Goal: Information Seeking & Learning: Find specific fact

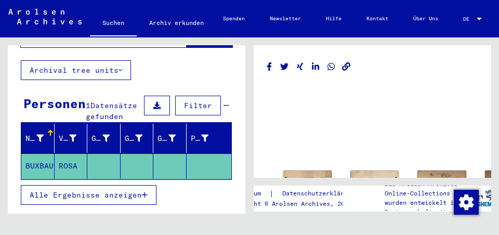
scroll to position [158, 0]
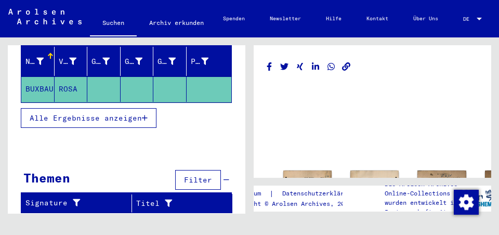
click at [56, 172] on icon at bounding box center [43, 193] width 26 height 42
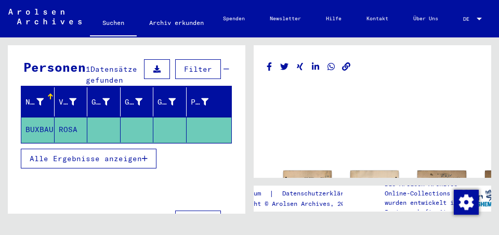
scroll to position [87, 0]
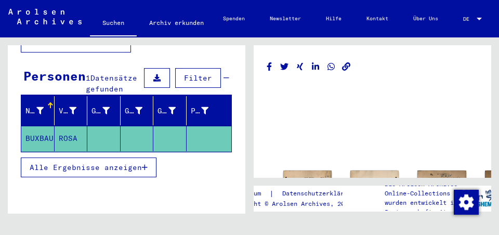
click at [47, 176] on icon at bounding box center [43, 193] width 26 height 42
type input "**********"
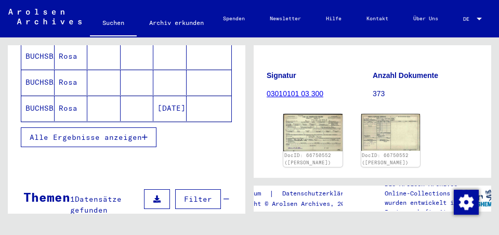
scroll to position [232, 0]
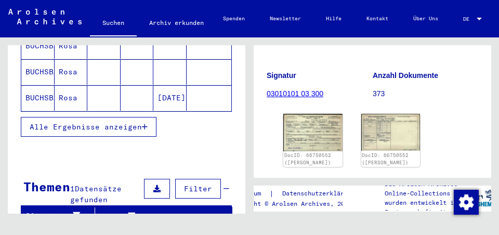
click at [135, 131] on span "Alle Ergebnisse anzeigen" at bounding box center [86, 126] width 112 height 9
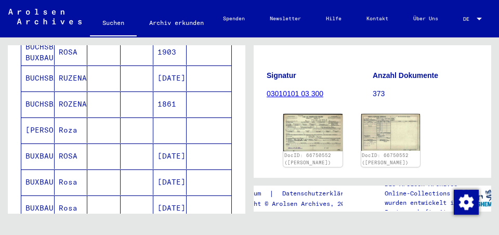
scroll to position [330, 0]
click at [66, 64] on mat-cell "ROSA" at bounding box center [71, 51] width 33 height 25
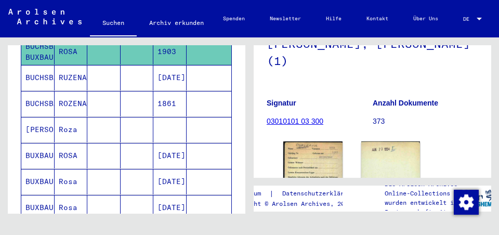
scroll to position [127, 0]
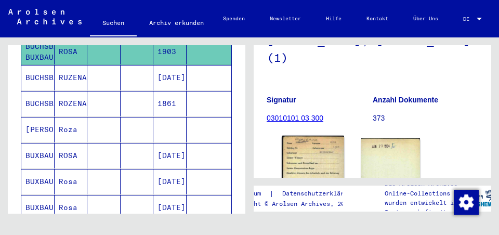
click at [312, 173] on div "DocID: 66750554 ([PERSON_NAME] BUXBAUM) DocID: 66750554 ([PERSON_NAME] BUXBAUM)" at bounding box center [372, 192] width 186 height 116
click at [310, 176] on img at bounding box center [313, 180] width 62 height 88
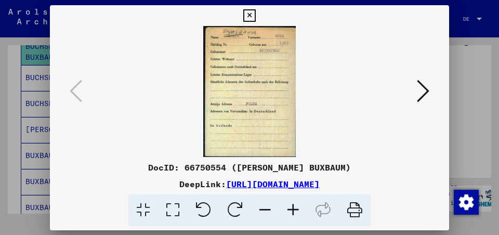
click at [310, 176] on div "DocID: 66750554 ([PERSON_NAME] BUXBAUM) DeepLink: [URL][DOMAIN_NAME]" at bounding box center [249, 193] width 399 height 65
click at [307, 226] on icon at bounding box center [293, 210] width 28 height 32
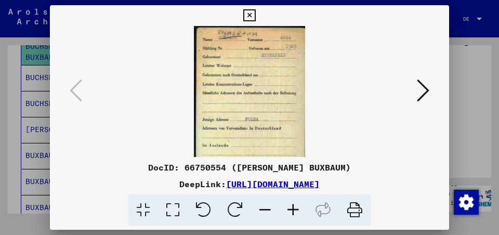
click at [307, 226] on icon at bounding box center [293, 210] width 28 height 32
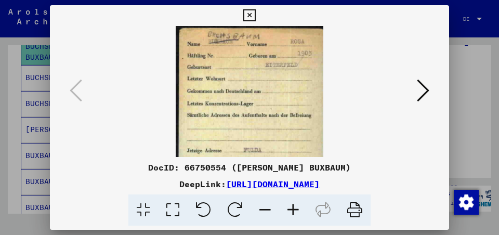
click at [307, 226] on icon at bounding box center [293, 210] width 28 height 32
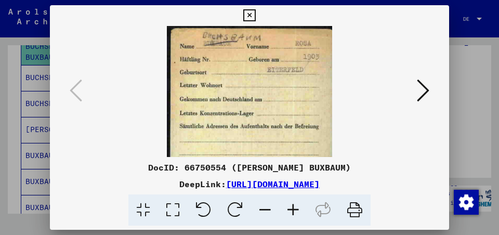
click at [307, 226] on icon at bounding box center [293, 210] width 28 height 32
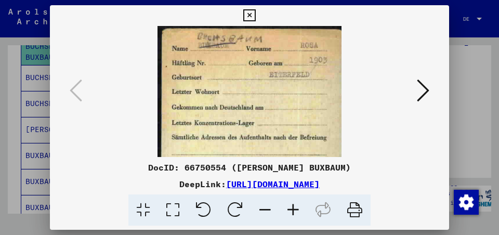
click at [307, 226] on icon at bounding box center [293, 210] width 28 height 32
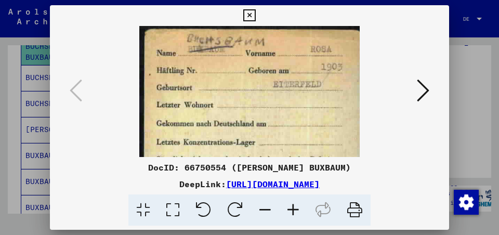
click at [307, 225] on icon at bounding box center [293, 210] width 28 height 32
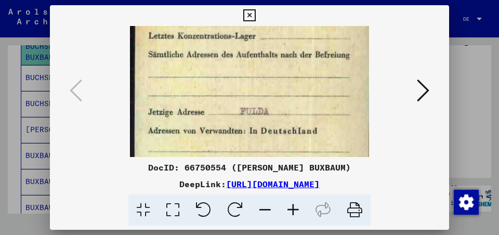
scroll to position [119, 0]
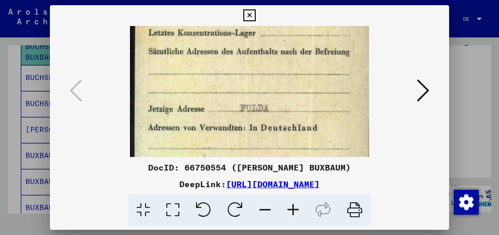
drag, startPoint x: 280, startPoint y: 133, endPoint x: 251, endPoint y: 14, distance: 123.1
click at [251, 14] on div "DocID: 66750554 ([PERSON_NAME] BUXBAUM) DeepLink: [URL][DOMAIN_NAME]" at bounding box center [249, 115] width 399 height 221
click at [250, 13] on icon at bounding box center [249, 15] width 12 height 12
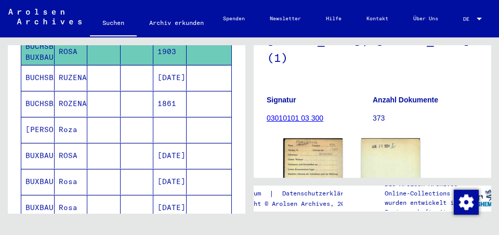
click at [28, 142] on mat-cell "[PERSON_NAME]" at bounding box center [37, 129] width 33 height 25
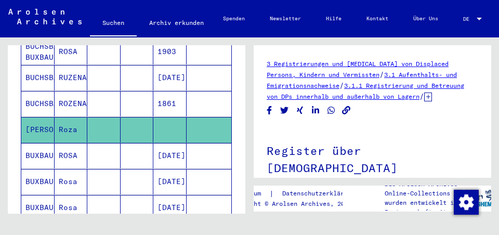
click at [35, 168] on mat-cell "BUXBAUM" at bounding box center [37, 155] width 33 height 25
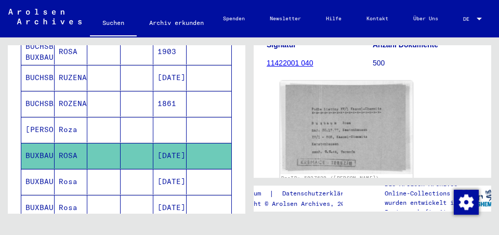
scroll to position [144, 0]
click at [345, 143] on img at bounding box center [346, 127] width 132 height 93
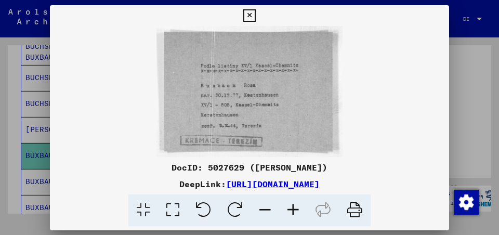
click at [345, 143] on img at bounding box center [249, 91] width 399 height 131
click at [307, 226] on icon at bounding box center [293, 210] width 28 height 32
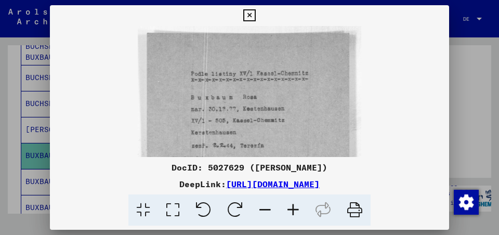
click at [307, 226] on icon at bounding box center [293, 210] width 28 height 32
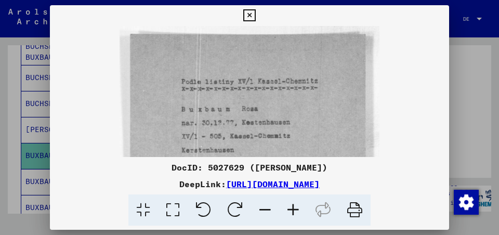
click at [307, 226] on icon at bounding box center [293, 210] width 28 height 32
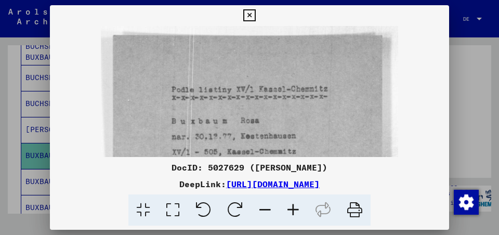
click at [307, 226] on icon at bounding box center [293, 210] width 28 height 32
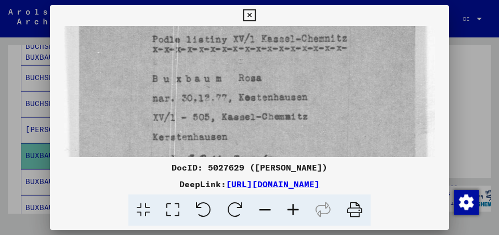
scroll to position [67, 0]
drag, startPoint x: 301, startPoint y: 154, endPoint x: 290, endPoint y: 87, distance: 68.0
click at [290, 87] on img at bounding box center [249, 89] width 371 height 261
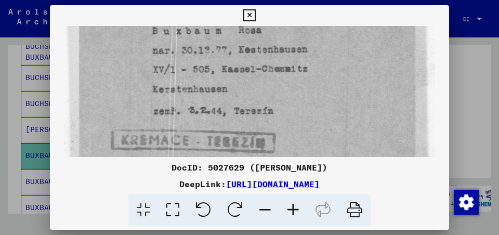
scroll to position [112, 0]
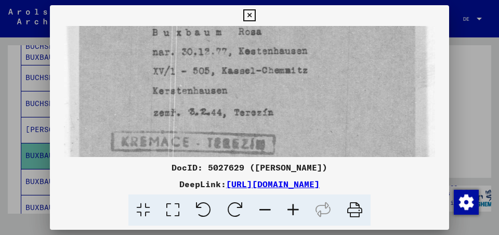
drag, startPoint x: 286, startPoint y: 99, endPoint x: 276, endPoint y: 54, distance: 46.1
click at [276, 54] on img at bounding box center [249, 44] width 371 height 261
